Goal: Task Accomplishment & Management: Manage account settings

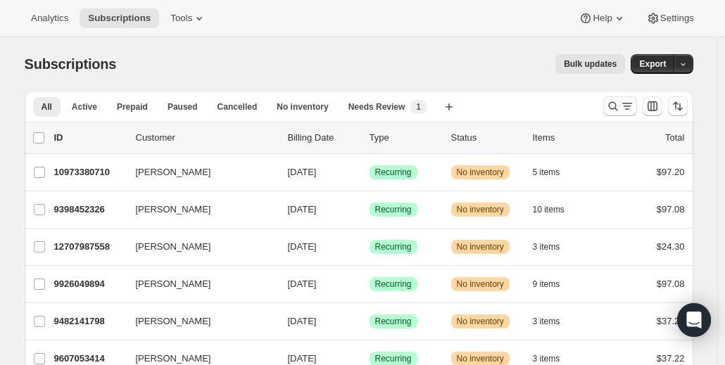
click at [615, 103] on icon "Search and filter results" at bounding box center [613, 106] width 14 height 14
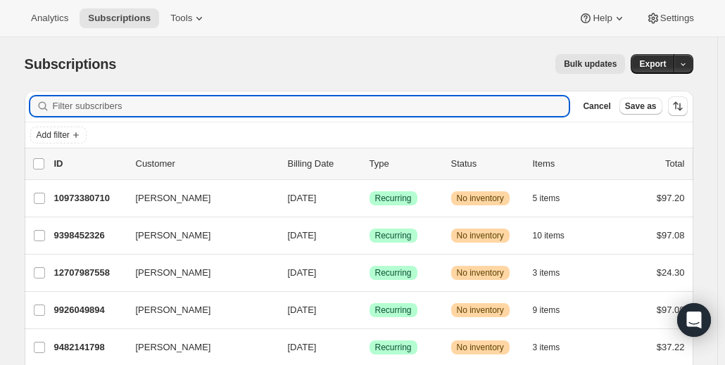
paste input "[EMAIL_ADDRESS][DOMAIN_NAME]"
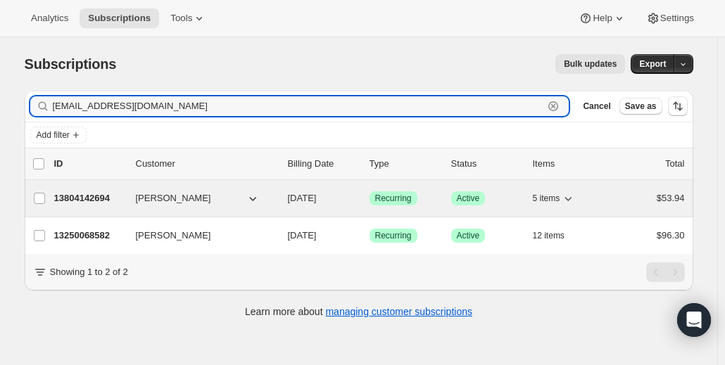
type input "[EMAIL_ADDRESS][DOMAIN_NAME]"
click at [105, 196] on p "13804142694" at bounding box center [89, 198] width 70 height 14
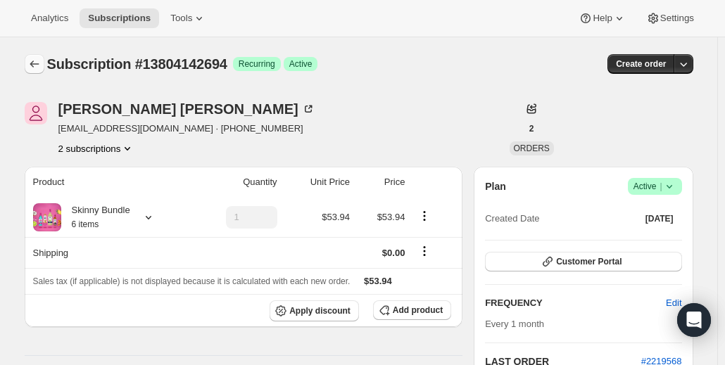
click at [44, 69] on button "Subscriptions" at bounding box center [35, 64] width 20 height 20
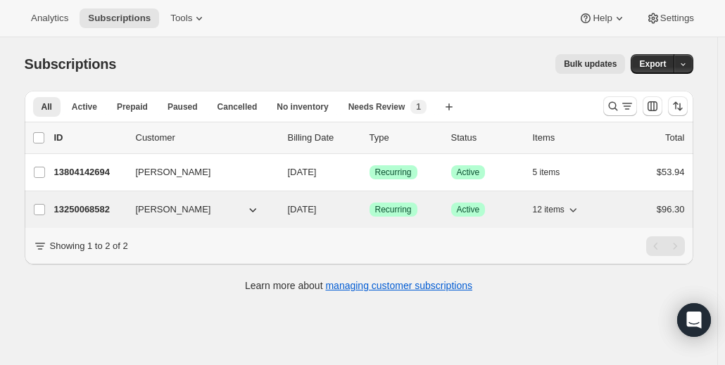
click at [109, 209] on p "13250068582" at bounding box center [89, 210] width 70 height 14
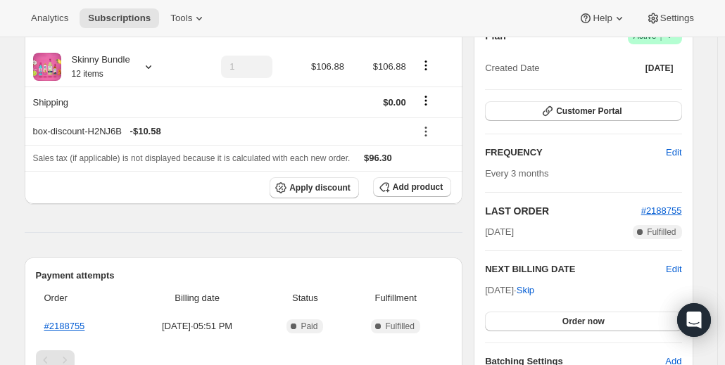
scroll to position [70, 0]
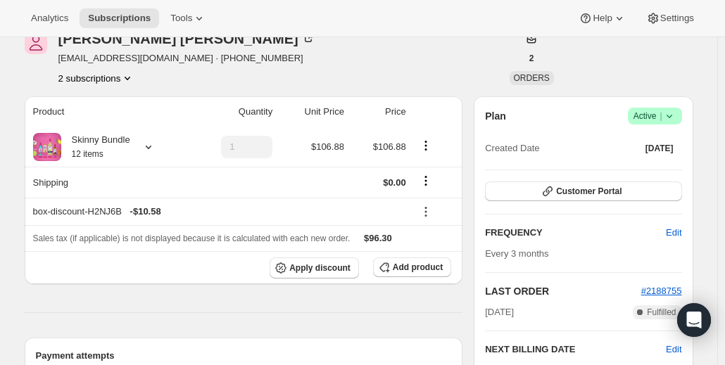
click at [671, 113] on icon at bounding box center [669, 116] width 14 height 14
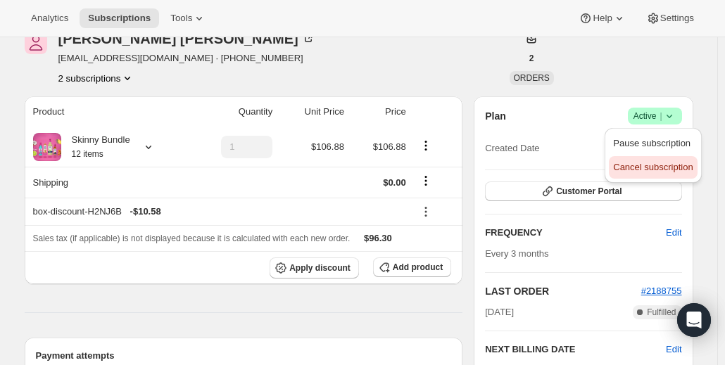
click at [642, 158] on button "Cancel subscription" at bounding box center [652, 167] width 88 height 23
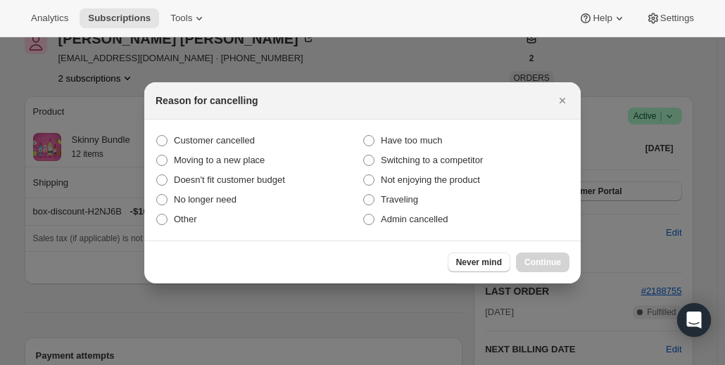
scroll to position [0, 0]
click at [167, 133] on label "Customer cancelled" at bounding box center [258, 141] width 207 height 20
click at [157, 135] on input "Customer cancelled" at bounding box center [156, 135] width 1 height 1
radio input "true"
click at [540, 258] on span "Continue" at bounding box center [542, 262] width 37 height 11
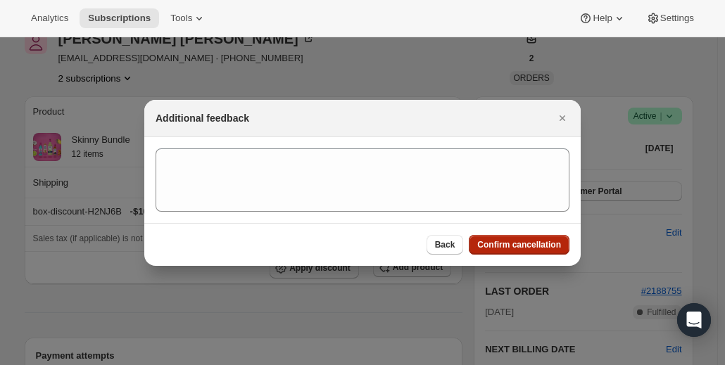
click at [519, 245] on span "Confirm cancellation" at bounding box center [519, 244] width 84 height 11
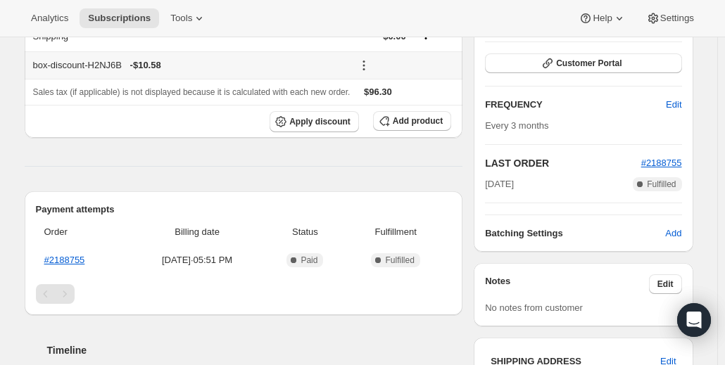
scroll to position [352, 0]
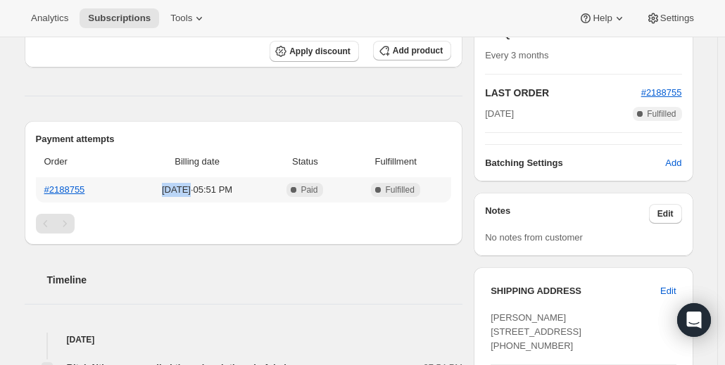
drag, startPoint x: 154, startPoint y: 196, endPoint x: 183, endPoint y: 197, distance: 28.9
click at [183, 197] on td "[DATE] · 05:51 PM" at bounding box center [196, 189] width 137 height 25
copy span "[DATE]"
